Goal: Check status: Check status

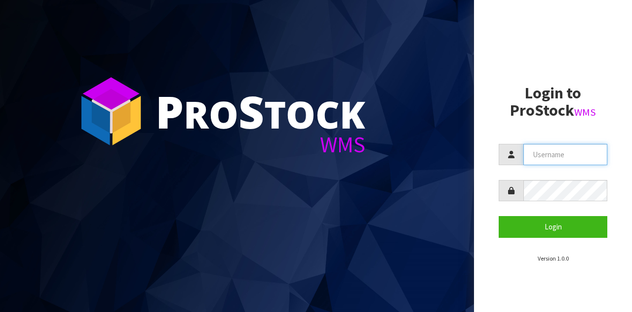
click at [548, 149] on input "text" at bounding box center [566, 154] width 84 height 21
type input "[EMAIL_ADDRESS][DOMAIN_NAME]"
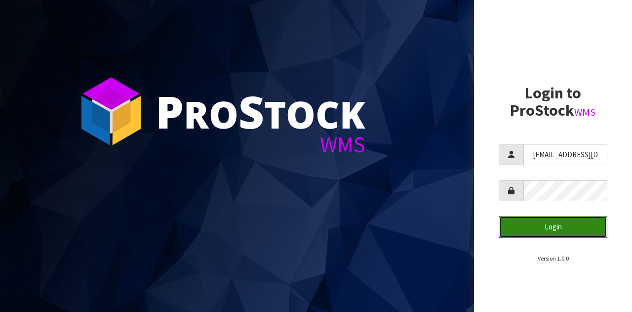
click at [516, 224] on button "Login" at bounding box center [553, 226] width 109 height 21
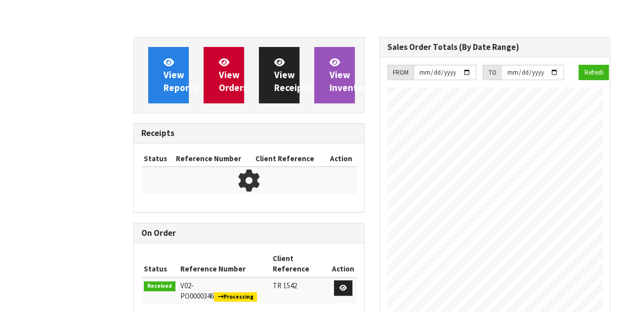
scroll to position [651, 246]
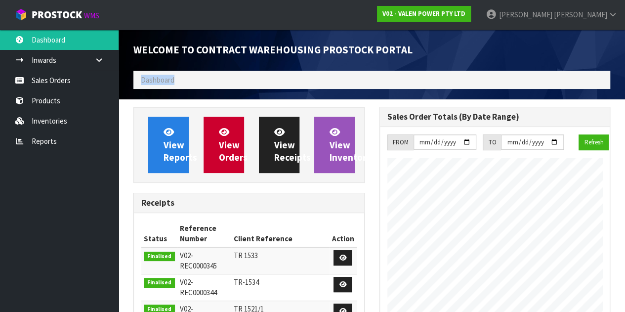
drag, startPoint x: 138, startPoint y: 84, endPoint x: 184, endPoint y: 84, distance: 45.5
click at [184, 84] on ol "Dashboard" at bounding box center [371, 80] width 477 height 18
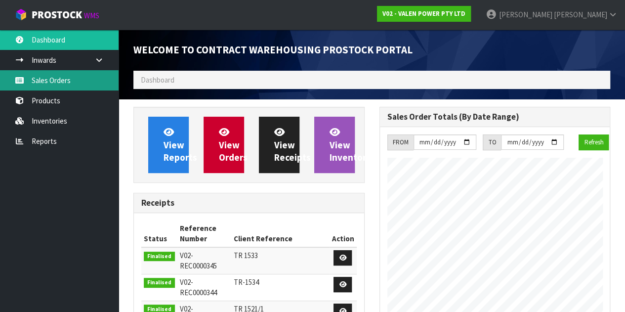
click at [74, 79] on link "Sales Orders" at bounding box center [59, 80] width 119 height 20
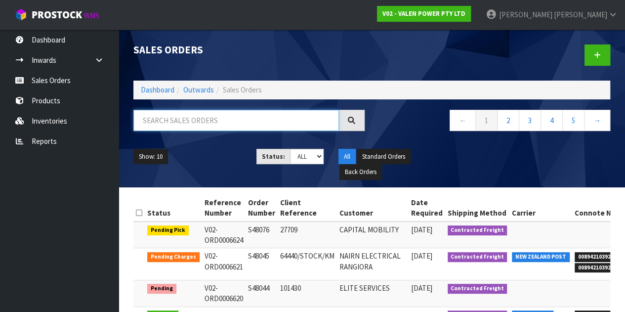
click at [190, 117] on input "text" at bounding box center [236, 120] width 206 height 21
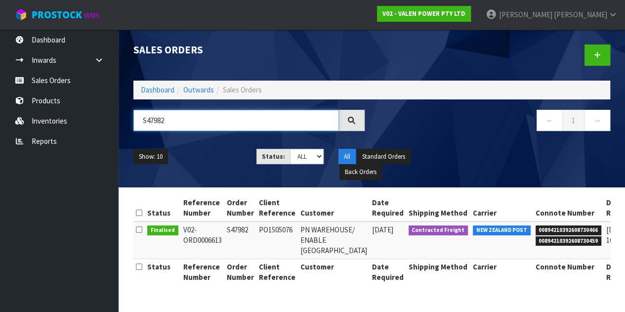
type input "S47982"
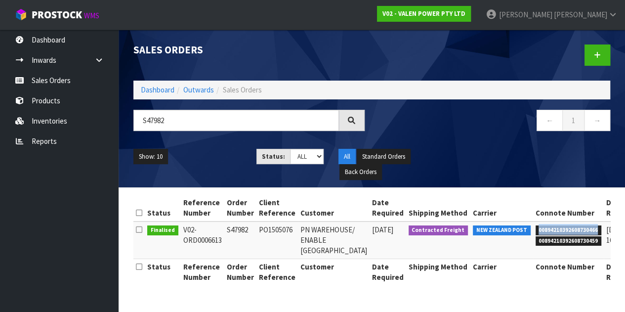
drag, startPoint x: 564, startPoint y: 228, endPoint x: 506, endPoint y: 227, distance: 57.8
click at [536, 227] on span "00894210392608730466" at bounding box center [569, 230] width 66 height 10
copy span "00894210392608730466"
